Goal: Task Accomplishment & Management: Manage account settings

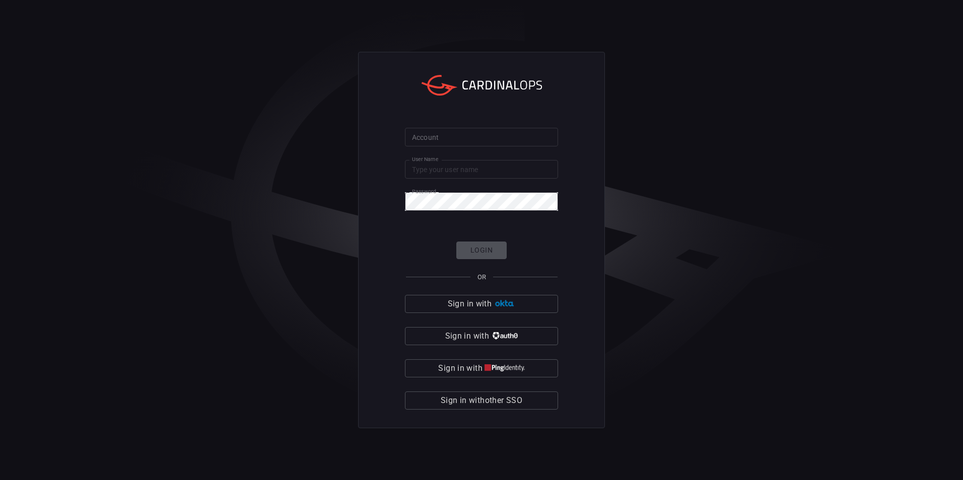
type input "aviad"
click at [78, 151] on div "Account Account User Name aviad User Name Password Password Login OR Sign in wi…" at bounding box center [481, 240] width 963 height 480
click at [444, 137] on input "Account" at bounding box center [481, 137] width 153 height 19
type input "cybershield360-primary"
click at [478, 248] on button "Login" at bounding box center [481, 251] width 50 height 18
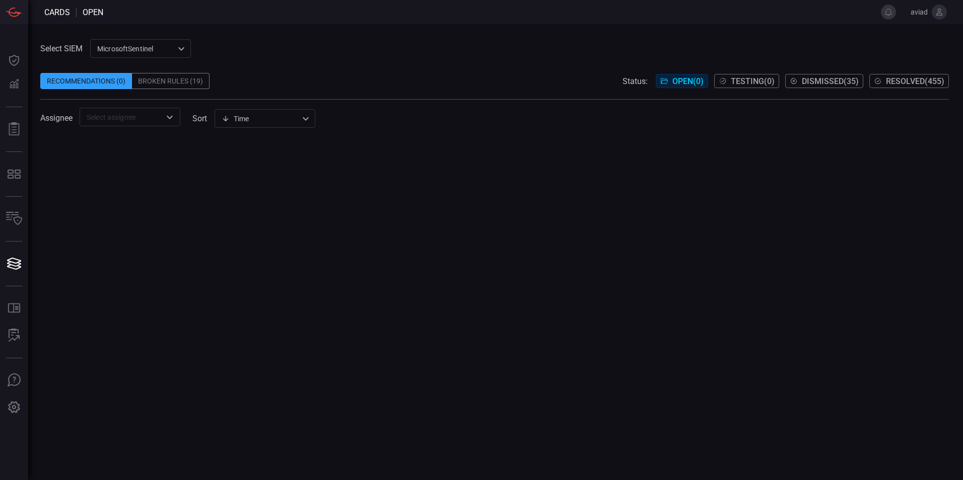
click at [159, 55] on div "MicrosoftSentinel 11c42ee3-b155-483d-a504-5846815c378e ​" at bounding box center [140, 48] width 101 height 19
click at [171, 98] on ul "MicrosoftSentinel sentinel-2" at bounding box center [141, 78] width 101 height 41
click at [168, 88] on li "sentinel-2" at bounding box center [141, 87] width 101 height 17
